Goal: Task Accomplishment & Management: Complete application form

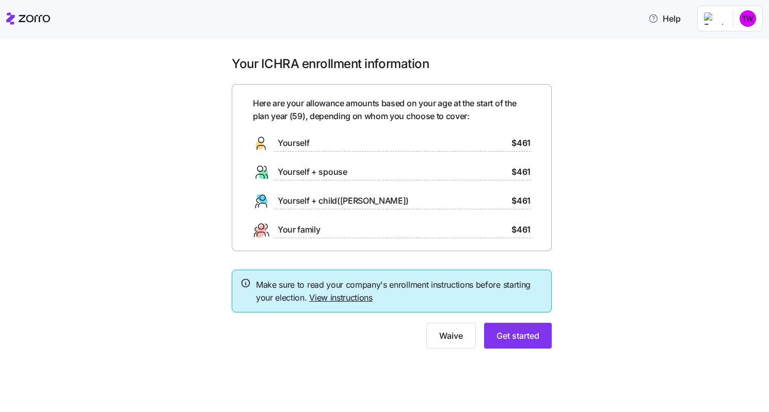
click at [721, 74] on div "Your ICHRA enrollment information Here are your allowance amounts based on your…" at bounding box center [391, 208] width 725 height 305
click at [744, 14] on html "Help Your ICHRA enrollment information Here are your allowance amounts based on…" at bounding box center [384, 203] width 769 height 406
click at [738, 43] on div "My settings" at bounding box center [727, 46] width 54 height 11
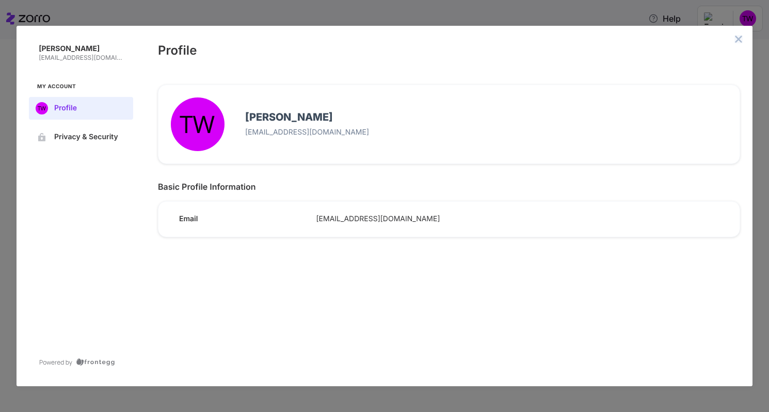
click at [737, 40] on icon "close admin-box" at bounding box center [738, 39] width 8 height 8
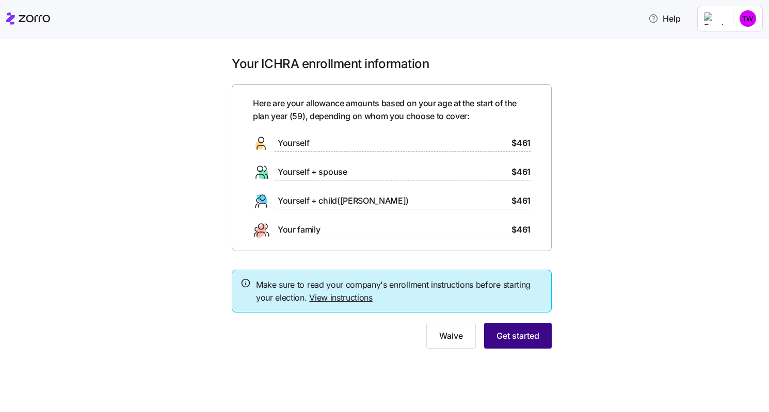
click at [507, 335] on span "Get started" at bounding box center [517, 336] width 43 height 12
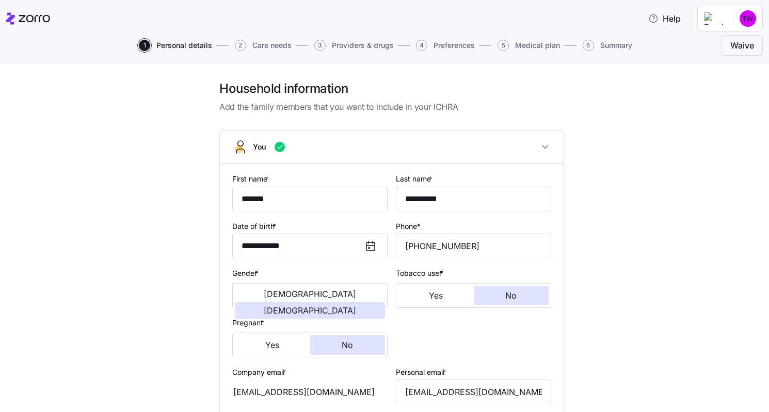
scroll to position [301, 0]
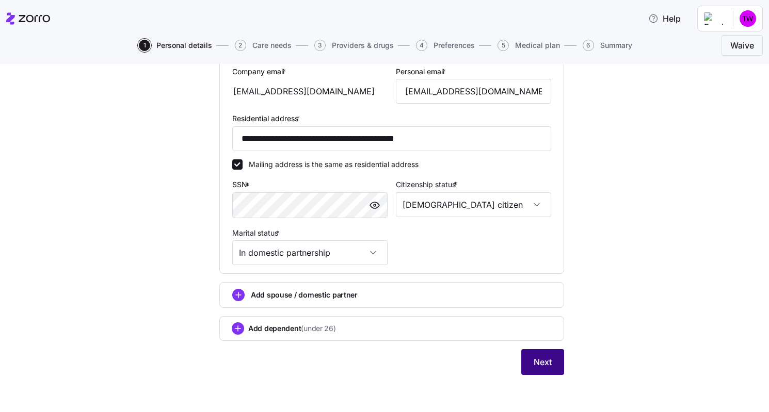
click at [539, 362] on span "Next" at bounding box center [542, 362] width 18 height 12
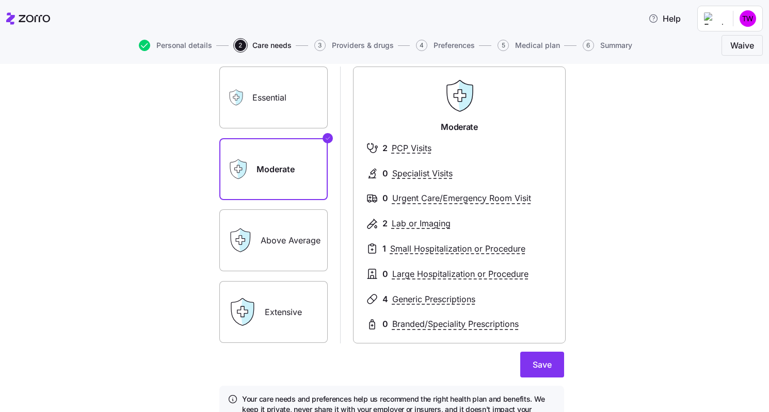
scroll to position [103, 0]
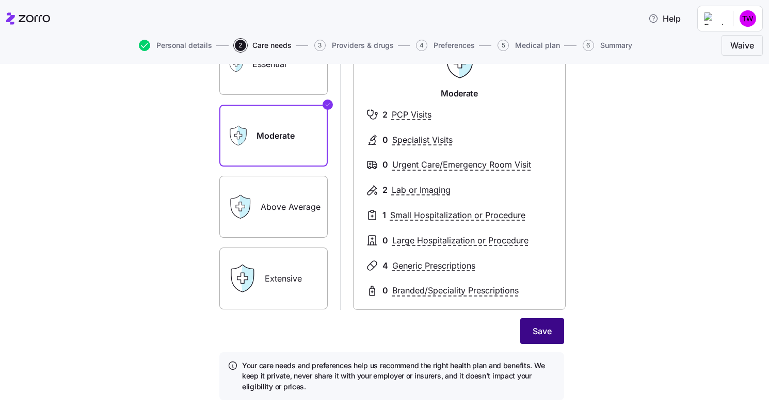
click at [550, 337] on button "Save" at bounding box center [542, 331] width 44 height 26
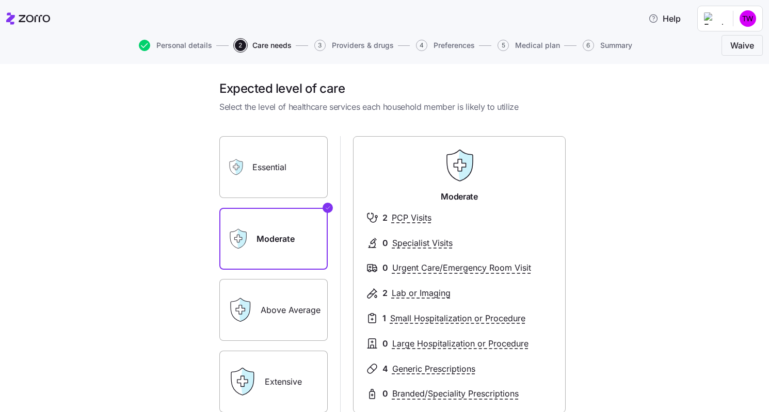
click at [296, 301] on label "Above Average" at bounding box center [273, 310] width 108 height 62
click at [0, 0] on input "Above Average" at bounding box center [0, 0] width 0 height 0
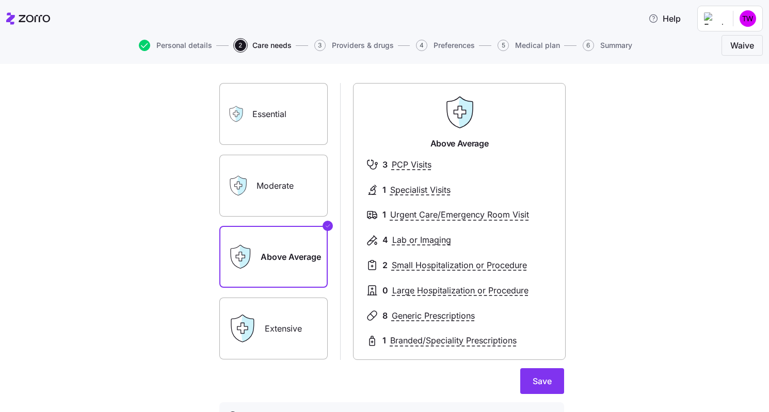
scroll to position [128, 0]
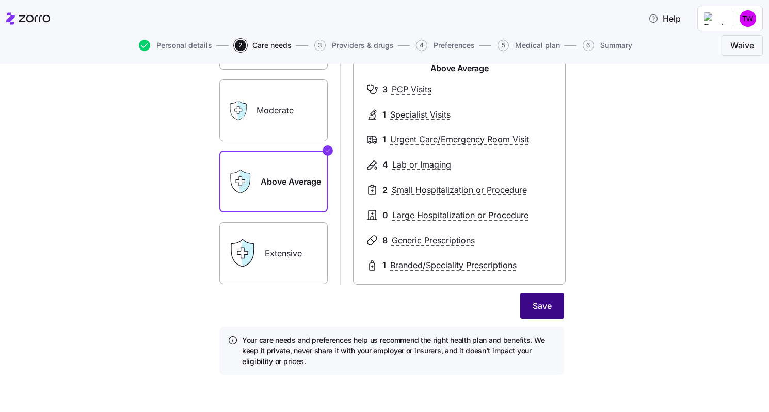
click at [538, 311] on span "Save" at bounding box center [541, 306] width 19 height 12
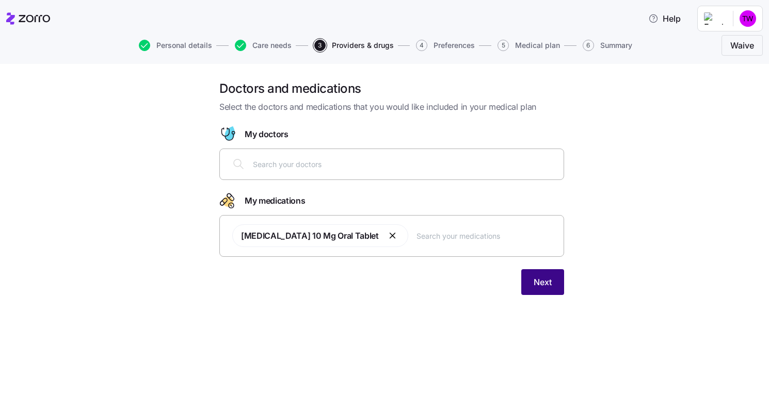
click at [546, 290] on button "Next" at bounding box center [542, 282] width 43 height 26
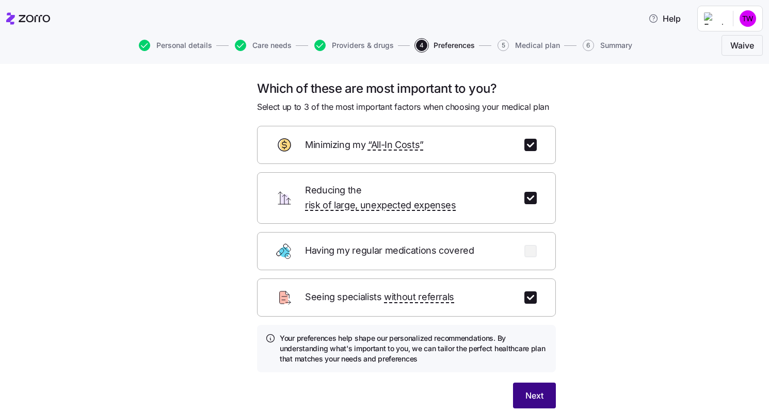
click at [529, 383] on button "Next" at bounding box center [534, 396] width 43 height 26
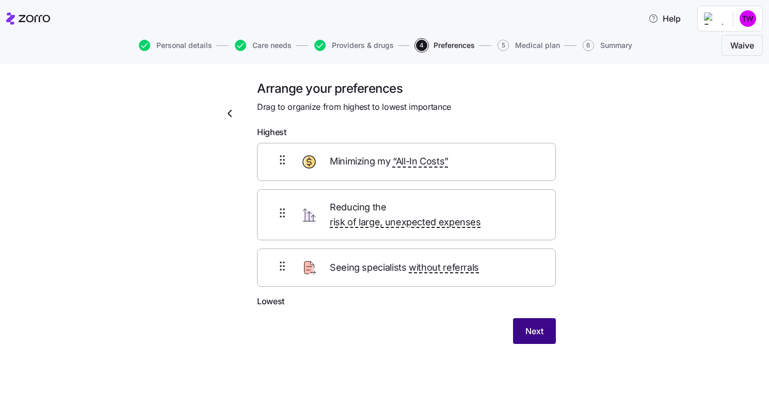
click at [538, 325] on span "Next" at bounding box center [534, 331] width 18 height 12
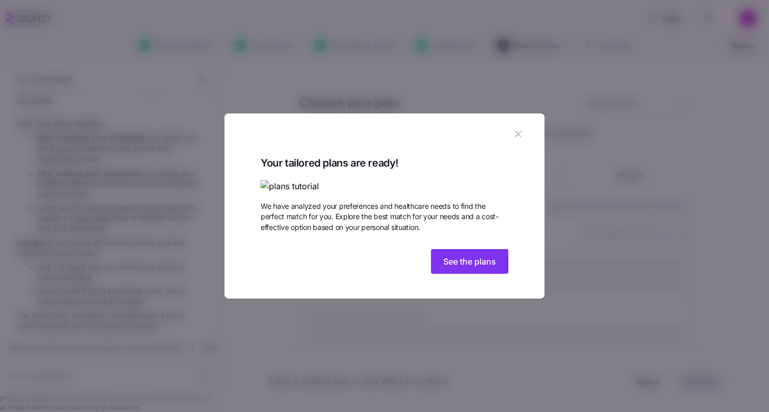
scroll to position [727, 0]
click at [474, 268] on span "See the plans" at bounding box center [469, 261] width 53 height 12
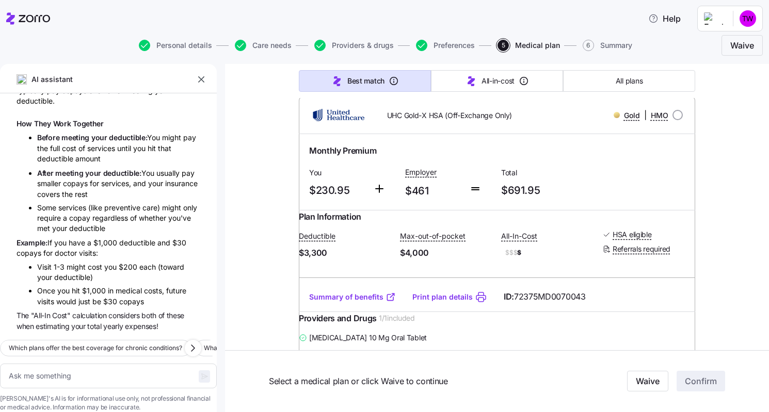
type textarea "x"
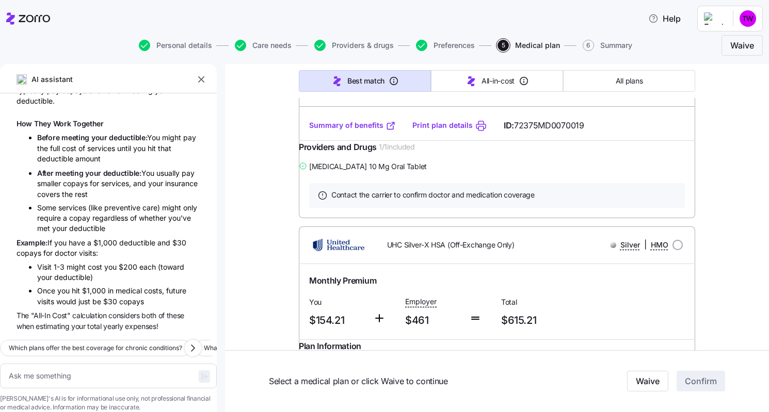
scroll to position [2167, 0]
click at [353, 129] on link "Summary of benefits" at bounding box center [352, 124] width 87 height 10
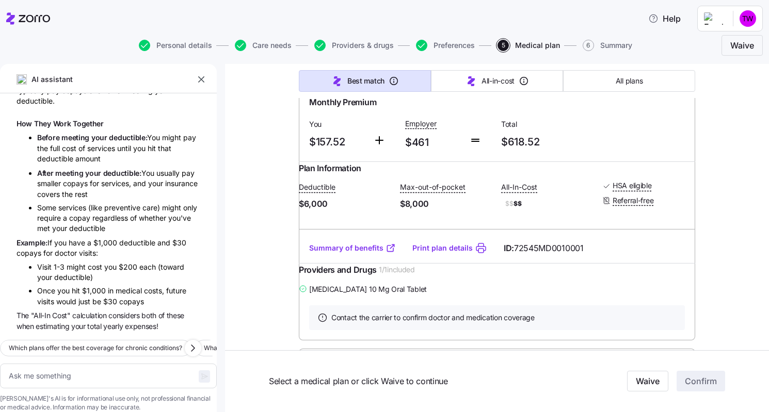
scroll to position [1187, 0]
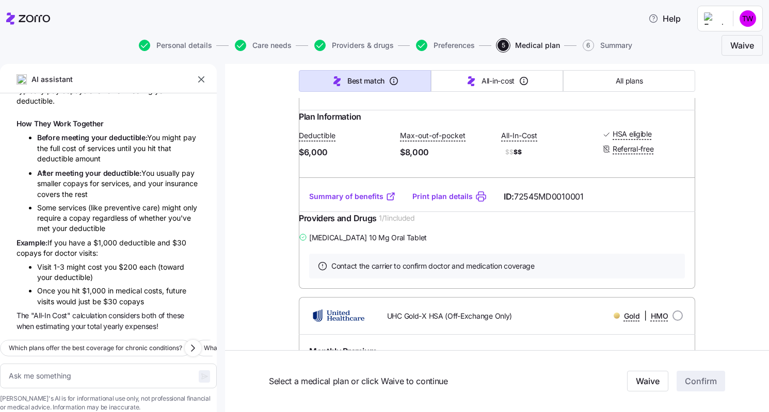
click at [349, 202] on link "Summary of benefits" at bounding box center [352, 196] width 87 height 10
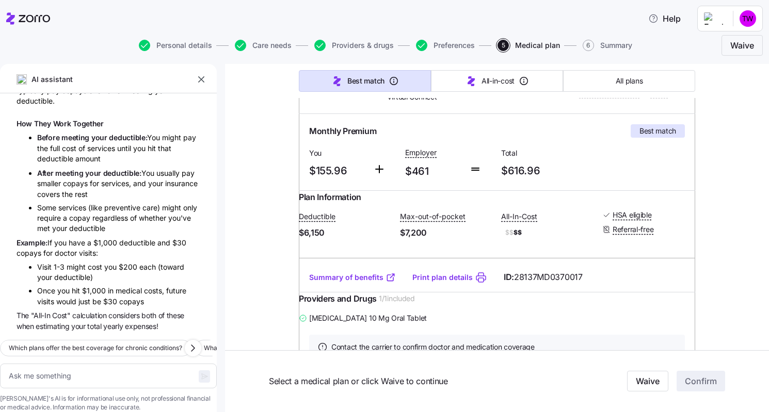
scroll to position [155, 0]
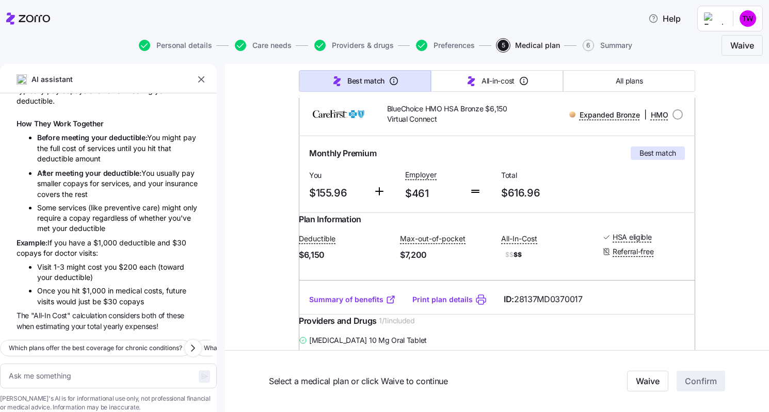
click at [348, 305] on link "Summary of benefits" at bounding box center [352, 300] width 87 height 10
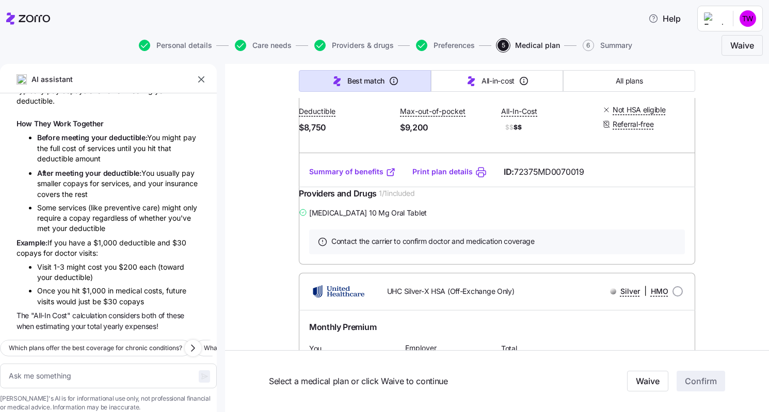
scroll to position [2115, 0]
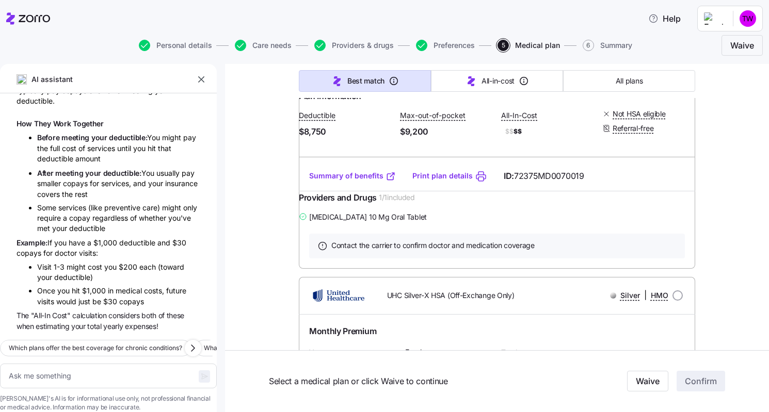
radio input "true"
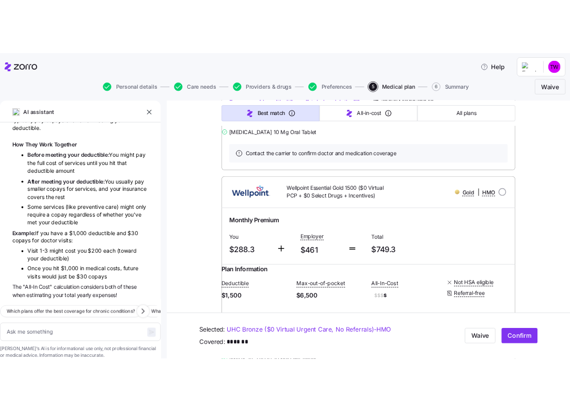
scroll to position [2528, 0]
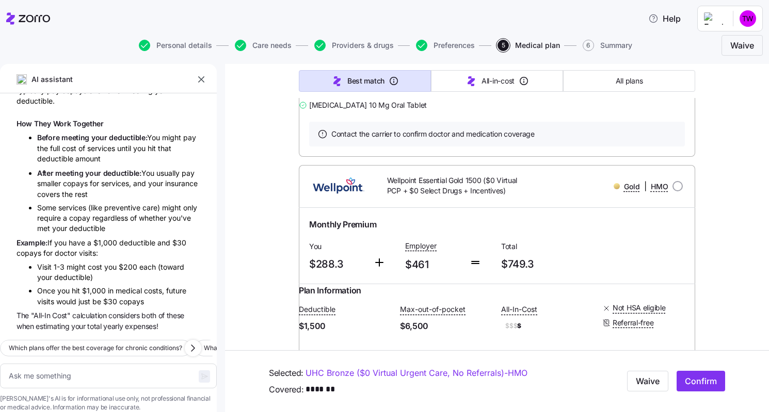
click at [359, 70] on link "Summary of benefits" at bounding box center [352, 64] width 87 height 10
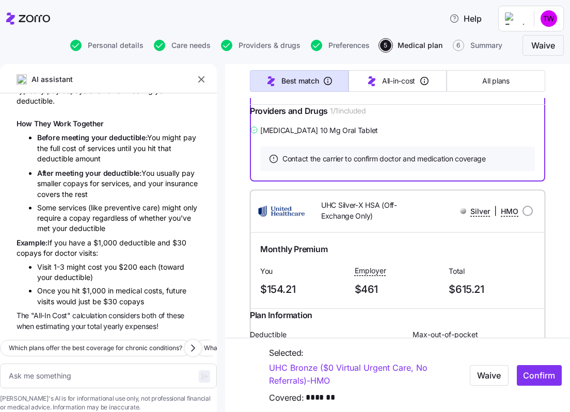
scroll to position [2683, 0]
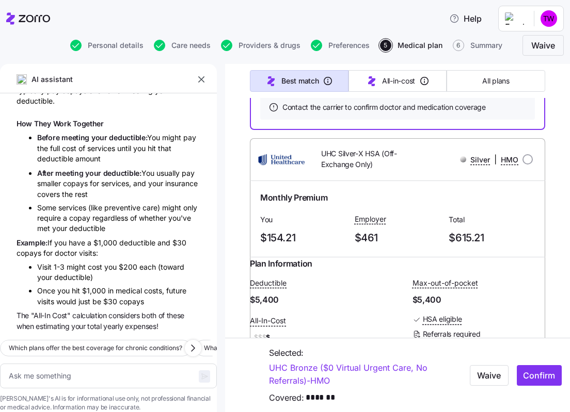
click at [320, 14] on link "Summary of benefits" at bounding box center [303, 9] width 87 height 10
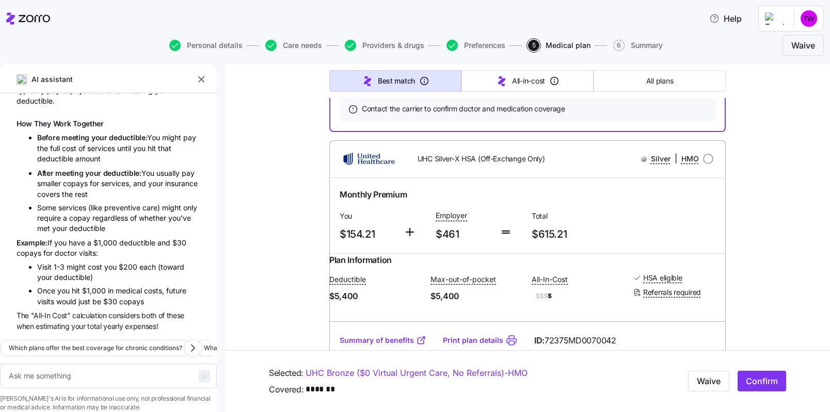
scroll to position [2239, 0]
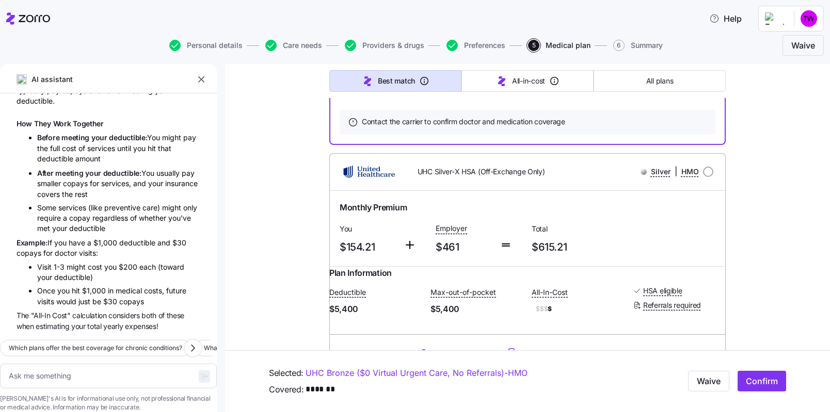
click at [626, 67] on div "Summary of benefits Print plan details ID: 72375MD0070019" at bounding box center [527, 52] width 396 height 29
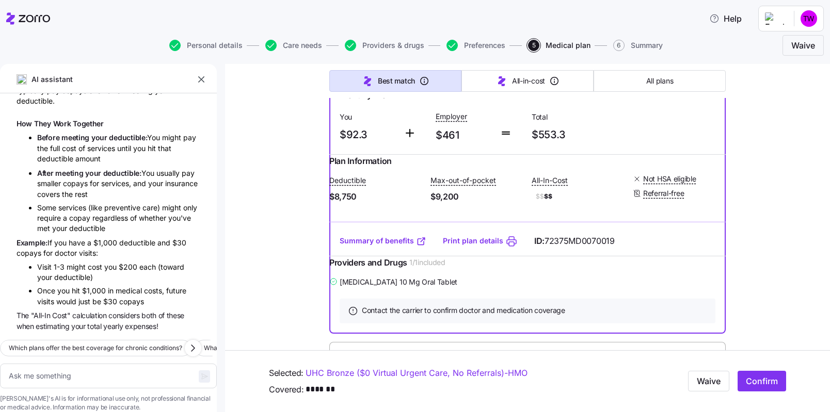
scroll to position [2033, 0]
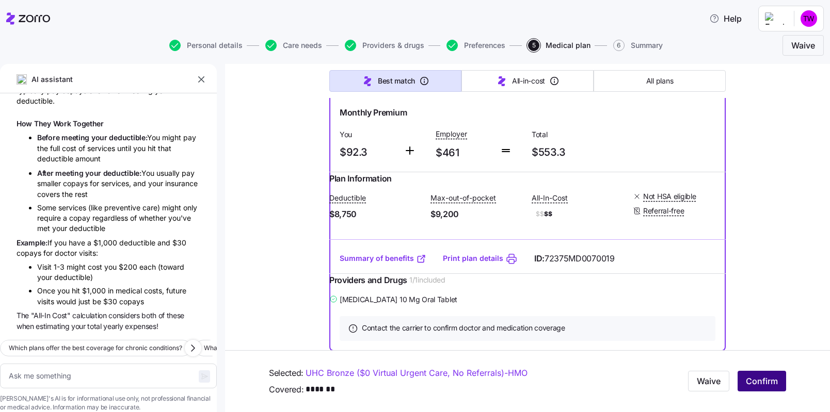
click at [746, 377] on span "Confirm" at bounding box center [762, 382] width 32 height 12
type textarea "x"
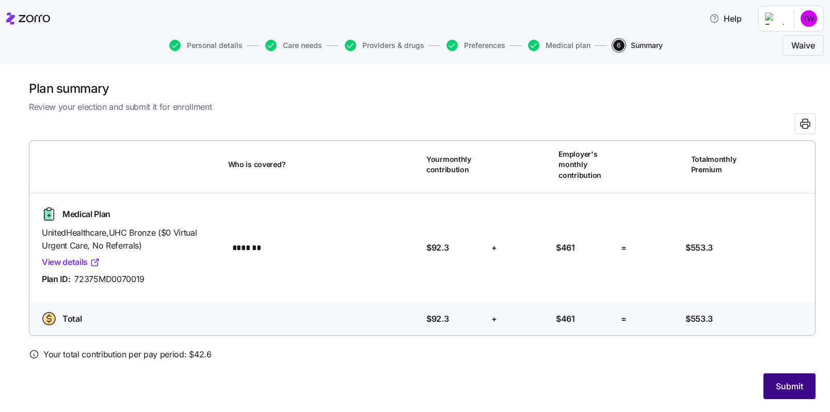
click at [769, 384] on span "Submit" at bounding box center [788, 386] width 27 height 12
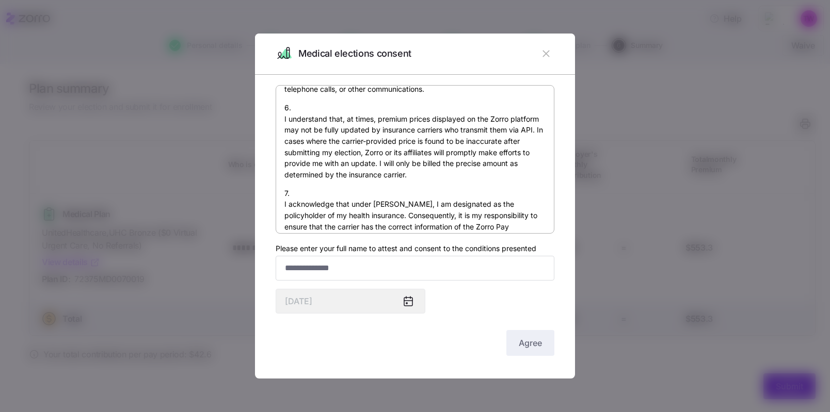
scroll to position [764, 0]
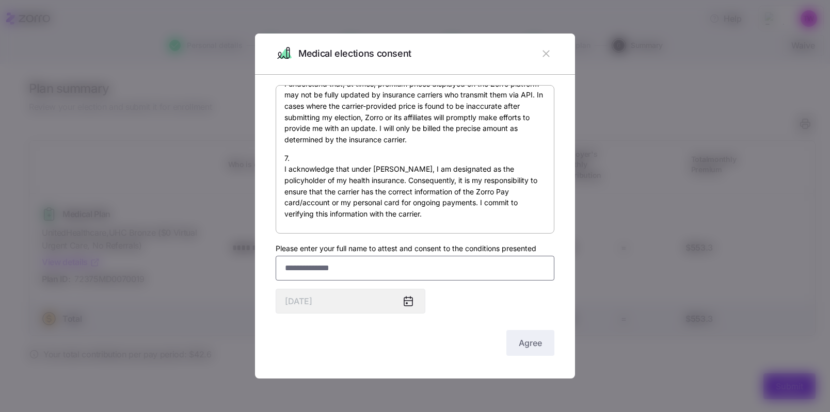
click at [353, 272] on input "Please enter your full name to attest and consent to the conditions presented" at bounding box center [415, 268] width 279 height 25
type input "**********"
click at [526, 343] on span "Agree" at bounding box center [530, 343] width 23 height 12
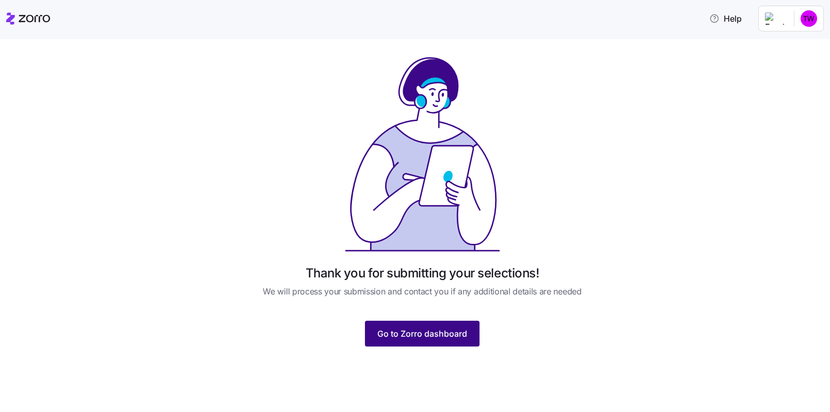
click at [434, 341] on button "Go to Zorro dashboard" at bounding box center [422, 334] width 115 height 26
